Goal: Navigation & Orientation: Go to known website

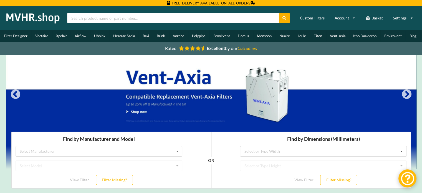
click at [24, 16] on img at bounding box center [33, 18] width 58 height 14
